Goal: Task Accomplishment & Management: Manage account settings

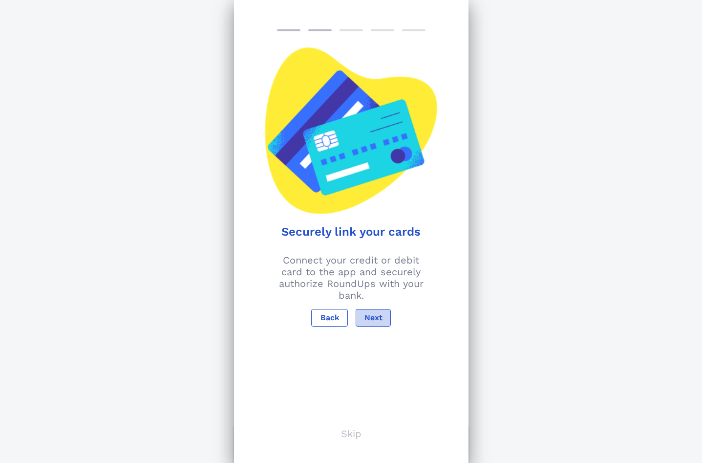
click at [366, 315] on span "Next" at bounding box center [373, 317] width 19 height 9
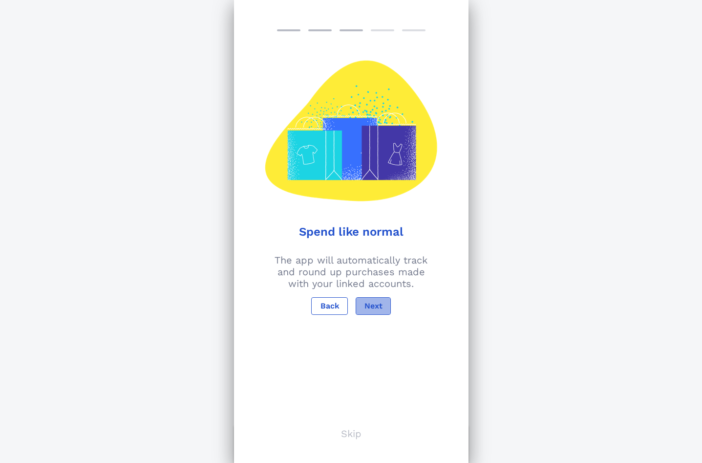
click at [367, 308] on span "Next" at bounding box center [373, 305] width 19 height 9
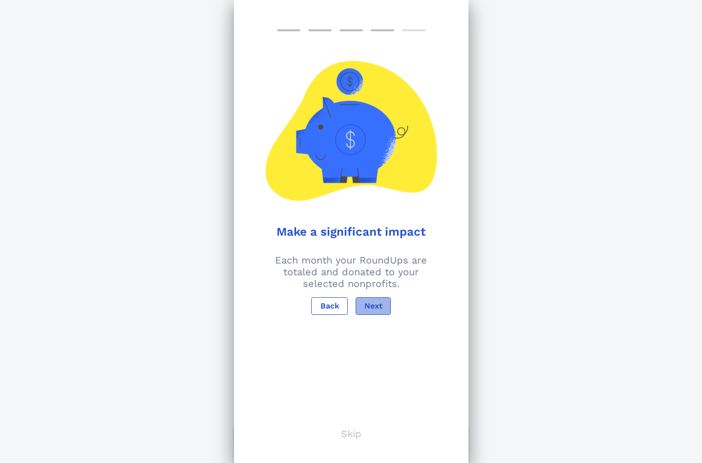
click at [364, 307] on span "Next" at bounding box center [373, 305] width 19 height 9
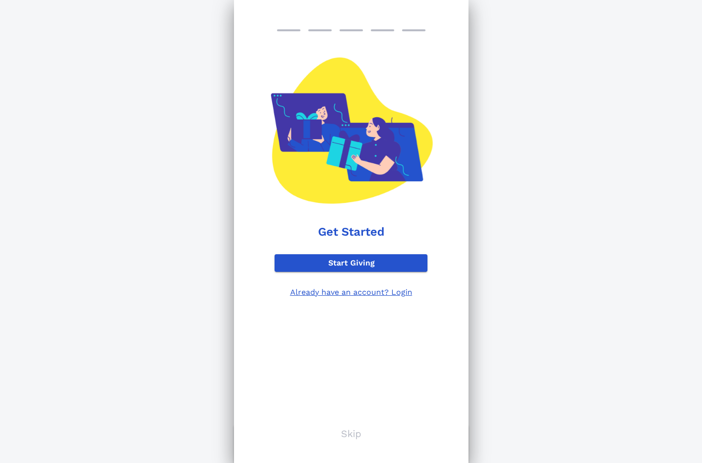
click at [365, 295] on p "Already have an account? Login" at bounding box center [351, 291] width 153 height 9
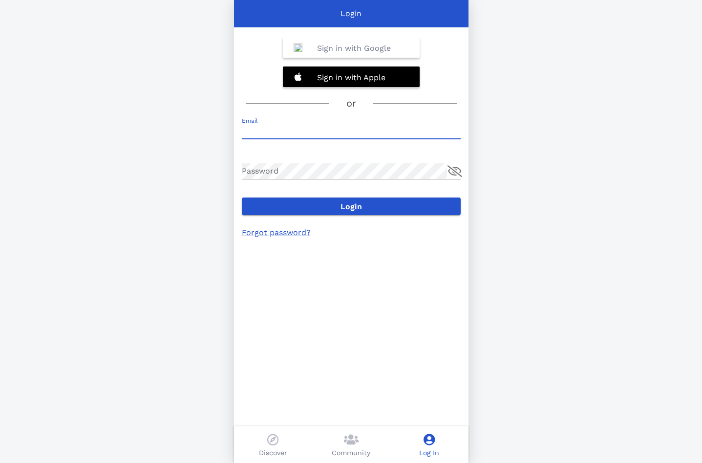
click at [257, 127] on input "Email" at bounding box center [351, 131] width 219 height 16
type input "[EMAIL_ADDRESS][DOMAIN_NAME]"
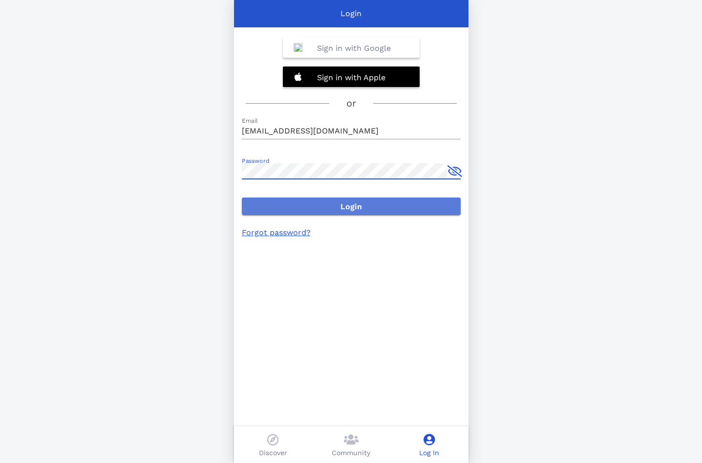
click at [313, 208] on span "Login" at bounding box center [351, 206] width 203 height 9
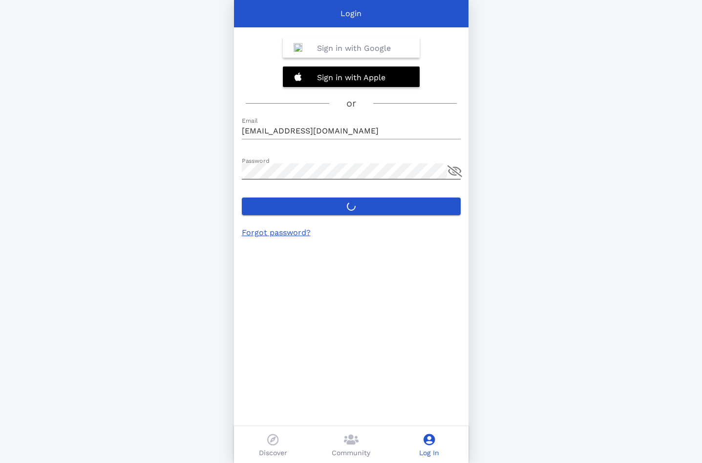
click at [454, 170] on button "append icon" at bounding box center [455, 171] width 15 height 12
click at [339, 208] on label "Login" at bounding box center [351, 206] width 219 height 18
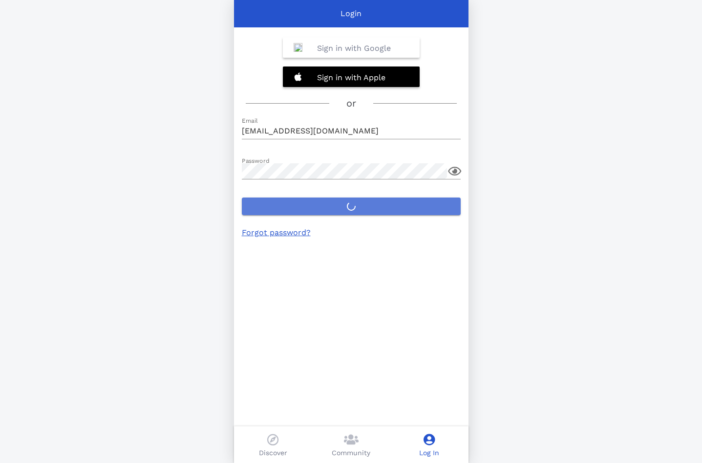
click at [339, 208] on button "Login" at bounding box center [351, 206] width 219 height 18
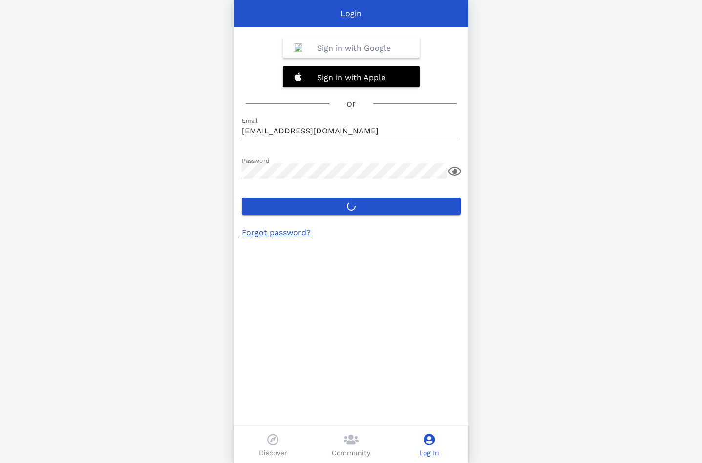
click at [329, 50] on b "Sign in with Google" at bounding box center [354, 48] width 74 height 9
click at [435, 448] on p "Log In" at bounding box center [429, 453] width 20 height 10
click at [433, 448] on p "Log In" at bounding box center [429, 453] width 20 height 10
click at [430, 443] on icon at bounding box center [429, 440] width 11 height 12
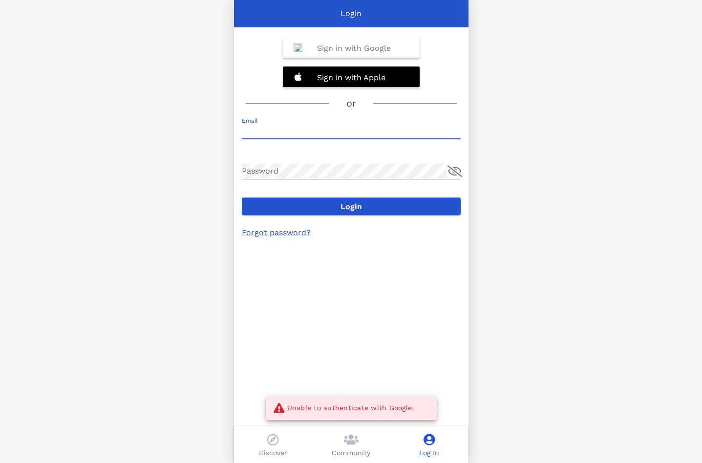
click at [291, 131] on input "Email" at bounding box center [351, 131] width 219 height 16
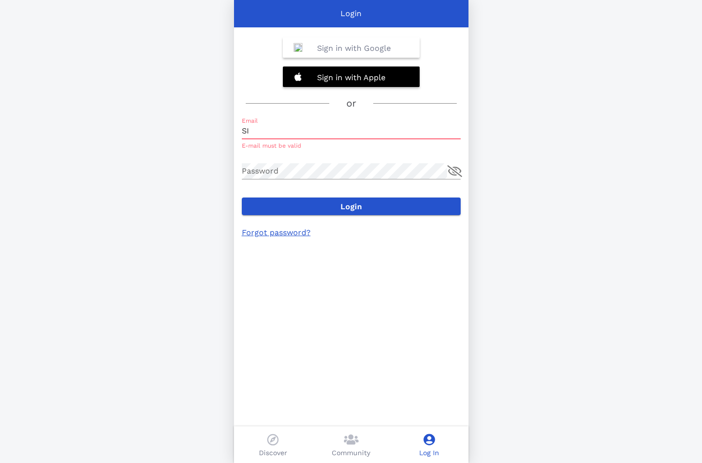
type input "S"
type input "SilentRescue.JTL@Gmail.Com"
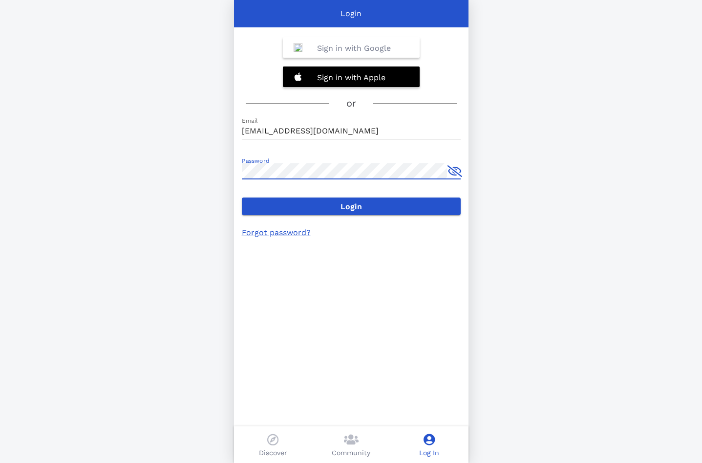
click at [451, 171] on button "append icon" at bounding box center [455, 171] width 15 height 12
click at [345, 230] on div "Forgot password?" at bounding box center [315, 233] width 146 height 12
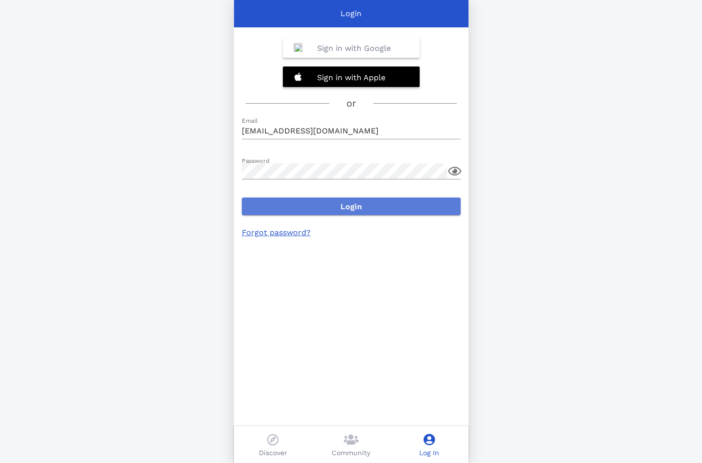
click at [348, 206] on span "Login" at bounding box center [351, 206] width 203 height 9
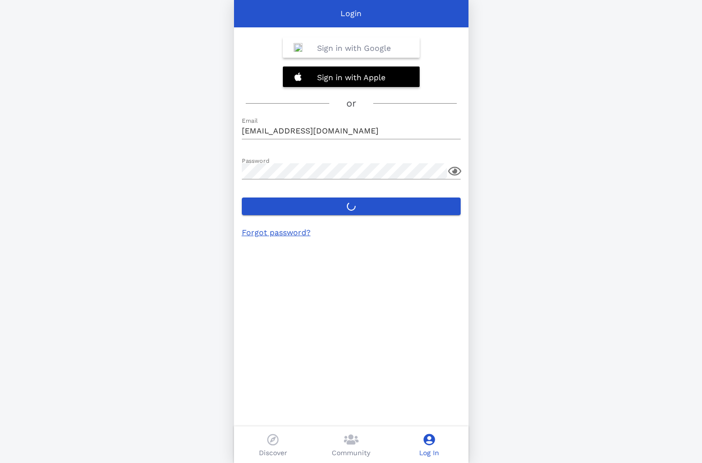
click at [430, 443] on icon at bounding box center [429, 440] width 11 height 12
